Goal: Information Seeking & Learning: Get advice/opinions

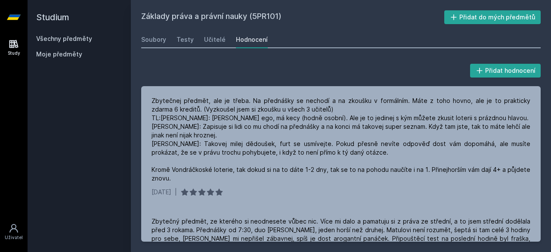
click at [52, 37] on link "Všechny předměty" at bounding box center [64, 38] width 56 height 7
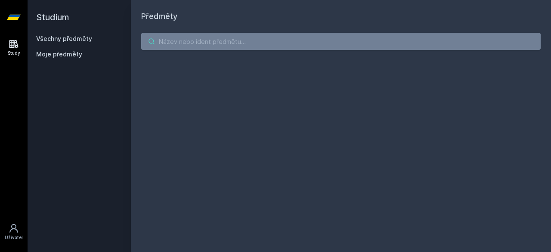
click at [249, 45] on input "search" at bounding box center [340, 41] width 399 height 17
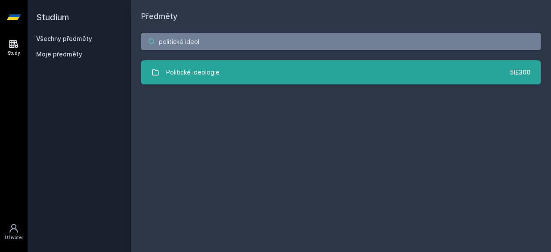
type input "politické ideol"
click at [265, 77] on link "Politické ideologie 5IE300" at bounding box center [340, 72] width 399 height 24
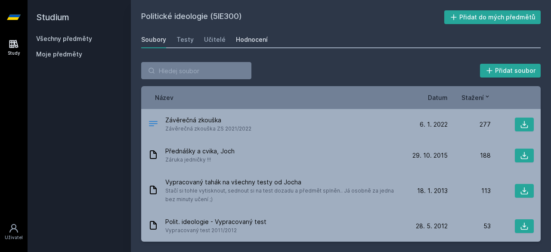
click at [246, 38] on div "Hodnocení" at bounding box center [252, 39] width 32 height 9
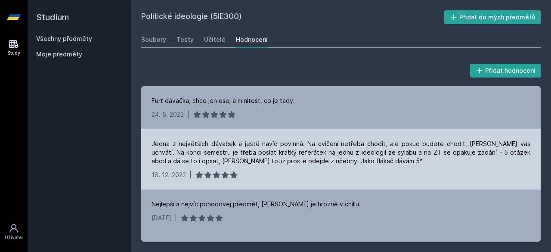
click at [226, 146] on div "Jedna z největších dávaček a ještě navíc povinná. Na cvičení netřeba chodit, al…" at bounding box center [340, 152] width 379 height 26
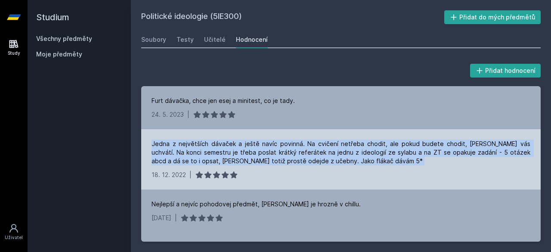
click at [226, 146] on div "Jedna z největších dávaček a ještě navíc povinná. Na cvičení netřeba chodit, al…" at bounding box center [340, 152] width 379 height 26
click at [309, 159] on div "Jedna z největších dávaček a ještě navíc povinná. Na cvičení netřeba chodit, al…" at bounding box center [340, 152] width 379 height 26
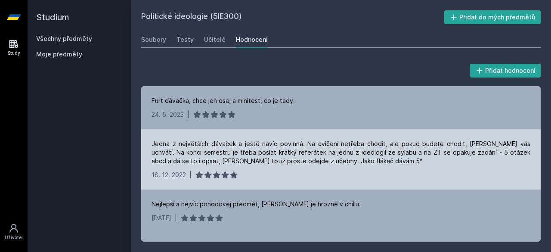
click at [315, 142] on div "Jedna z největších dávaček a ještě navíc povinná. Na cvičení netřeba chodit, al…" at bounding box center [340, 152] width 379 height 26
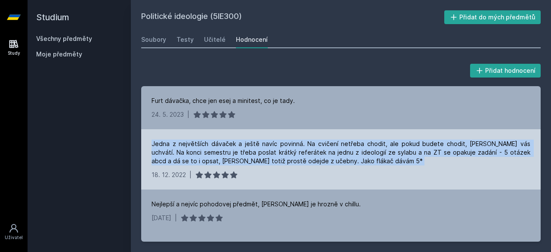
click at [315, 142] on div "Jedna z největších dávaček a ještě navíc povinná. Na cvičení netřeba chodit, al…" at bounding box center [340, 152] width 379 height 26
click at [380, 146] on div "Jedna z největších dávaček a ještě navíc povinná. Na cvičení netřeba chodit, al…" at bounding box center [340, 152] width 379 height 26
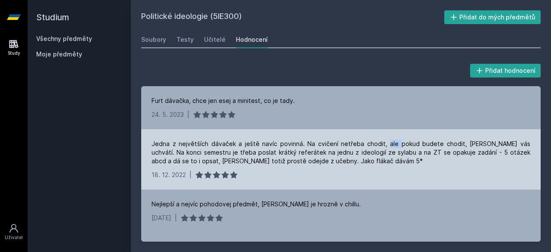
click at [380, 146] on div "Jedna z největších dávaček a ještě navíc povinná. Na cvičení netřeba chodit, al…" at bounding box center [340, 152] width 379 height 26
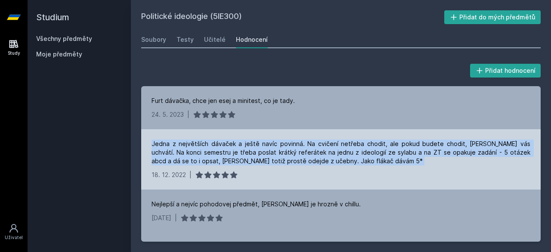
click at [380, 146] on div "Jedna z největších dávaček a ještě navíc povinná. Na cvičení netřeba chodit, al…" at bounding box center [340, 152] width 379 height 26
click at [343, 142] on div "Jedna z největších dávaček a ještě navíc povinná. Na cvičení netřeba chodit, al…" at bounding box center [340, 152] width 379 height 26
click at [342, 161] on div "Jedna z největších dávaček a ještě navíc povinná. Na cvičení netřeba chodit, al…" at bounding box center [340, 152] width 379 height 26
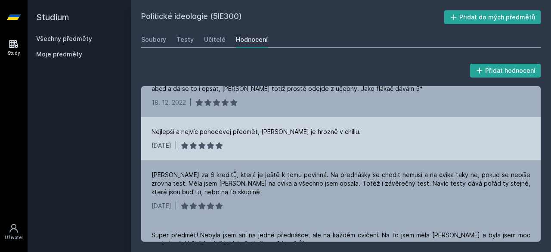
scroll to position [86, 0]
